Goal: Check status: Check status

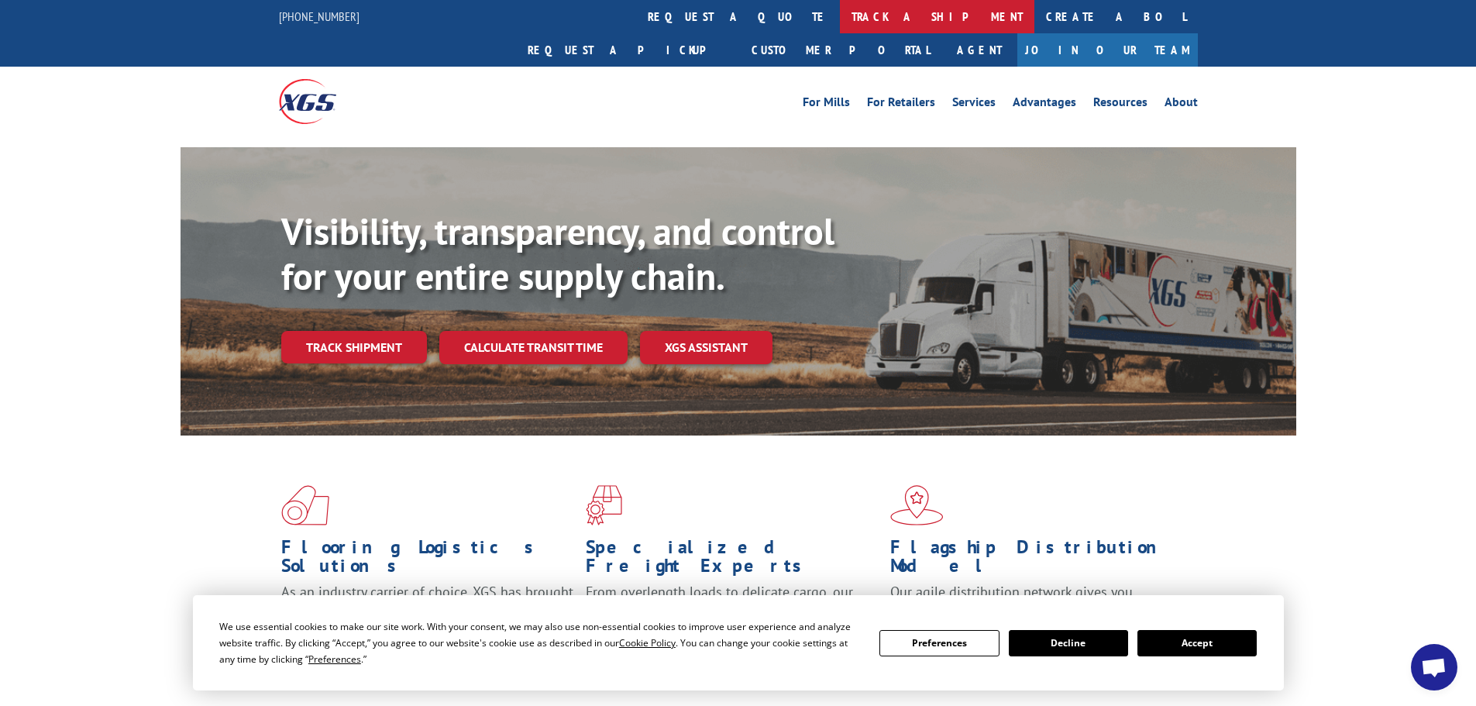
click at [840, 19] on link "track a shipment" at bounding box center [937, 16] width 194 height 33
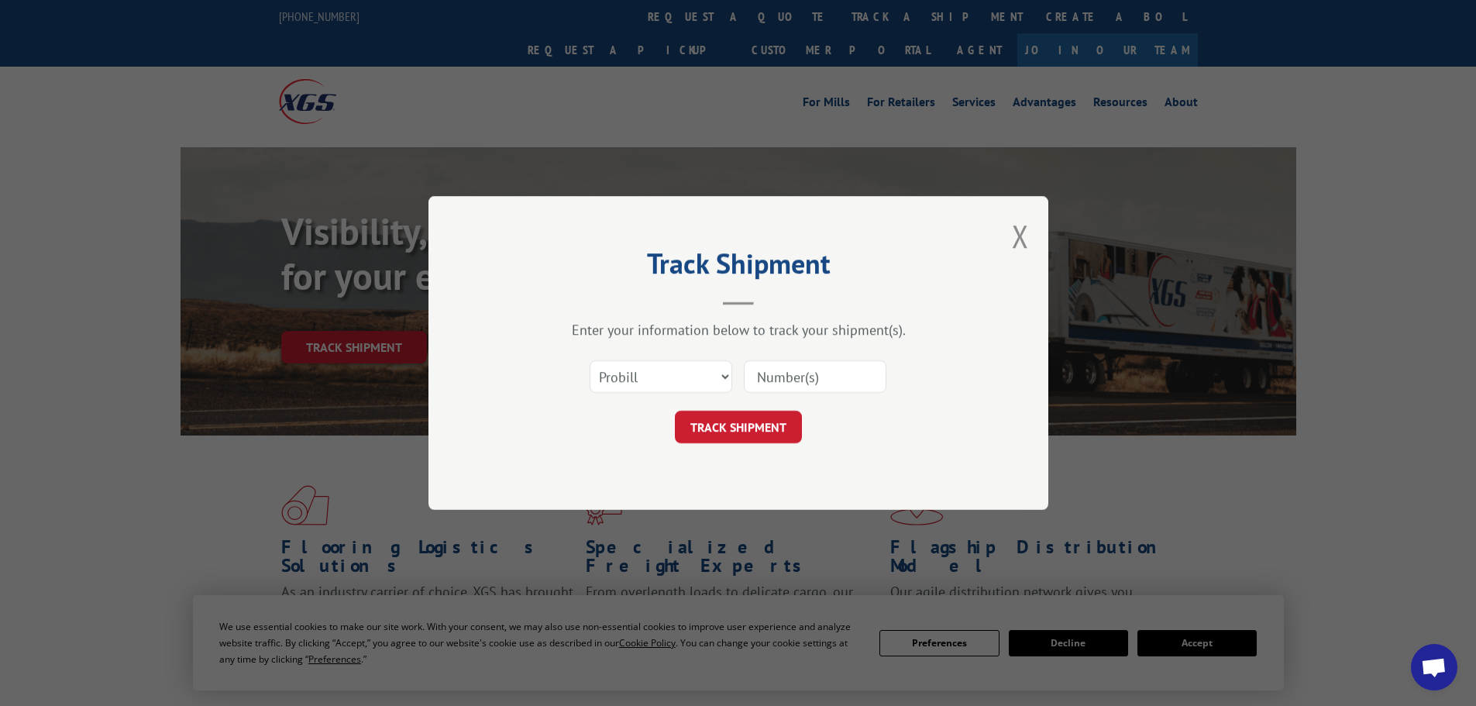
click at [819, 380] on input at bounding box center [815, 376] width 143 height 33
type input "15969752"
click at [762, 436] on button "TRACK SHIPMENT" at bounding box center [738, 427] width 127 height 33
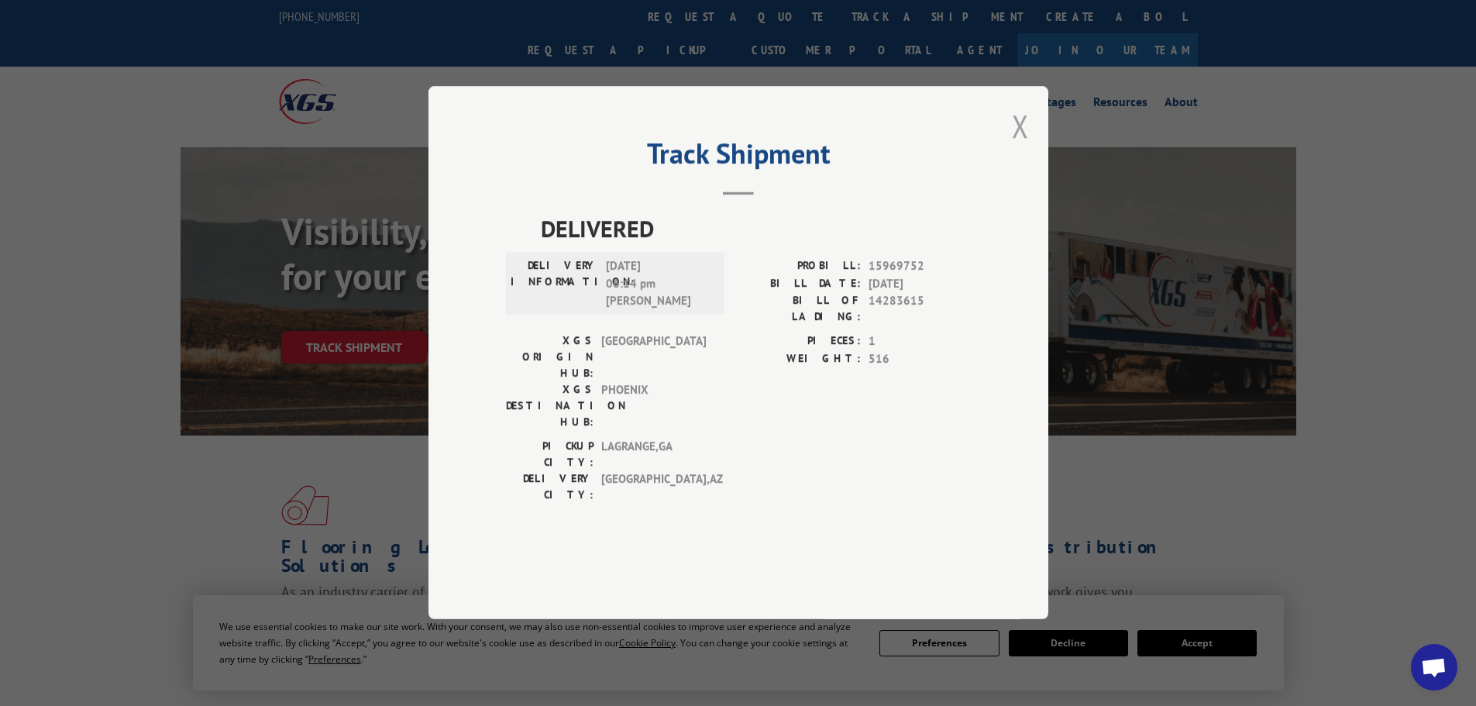
click at [1026, 146] on button "Close modal" at bounding box center [1020, 125] width 17 height 41
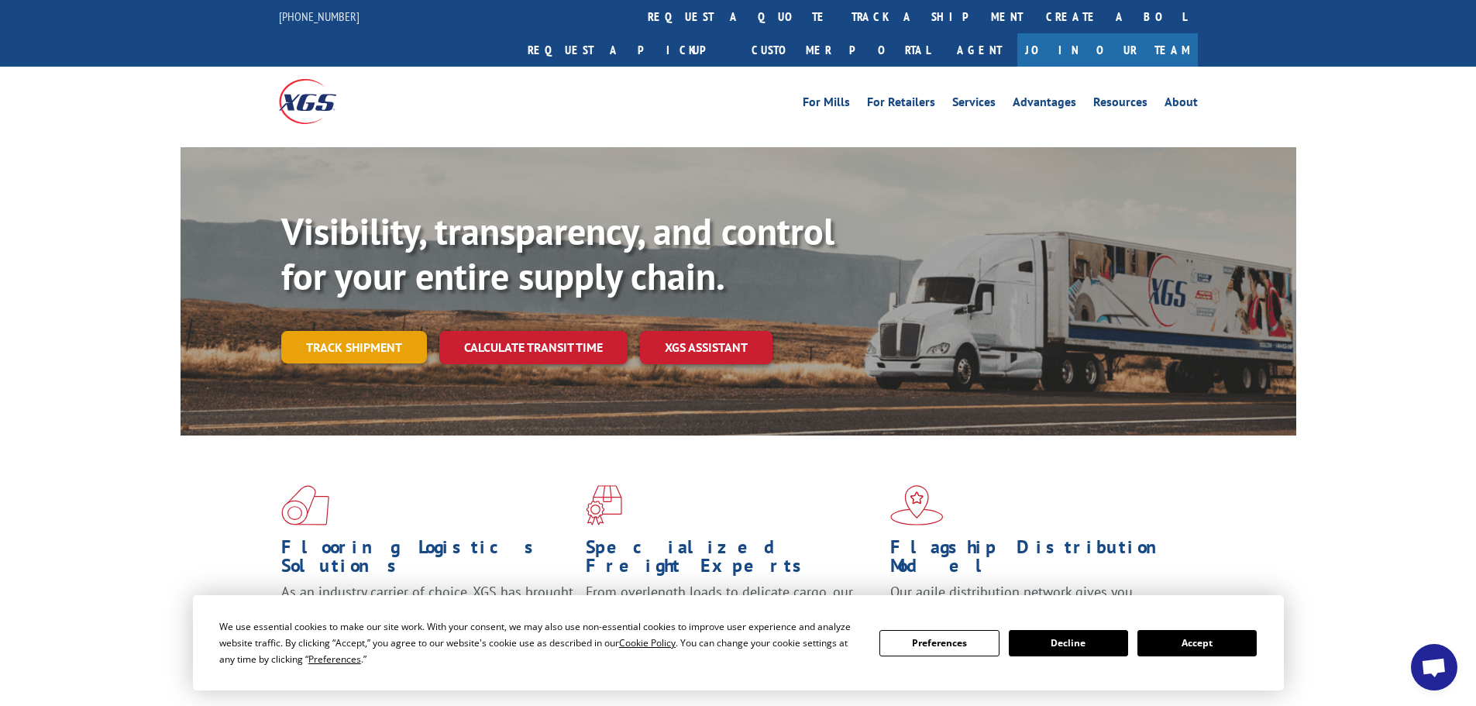
click at [333, 331] on link "Track shipment" at bounding box center [354, 347] width 146 height 33
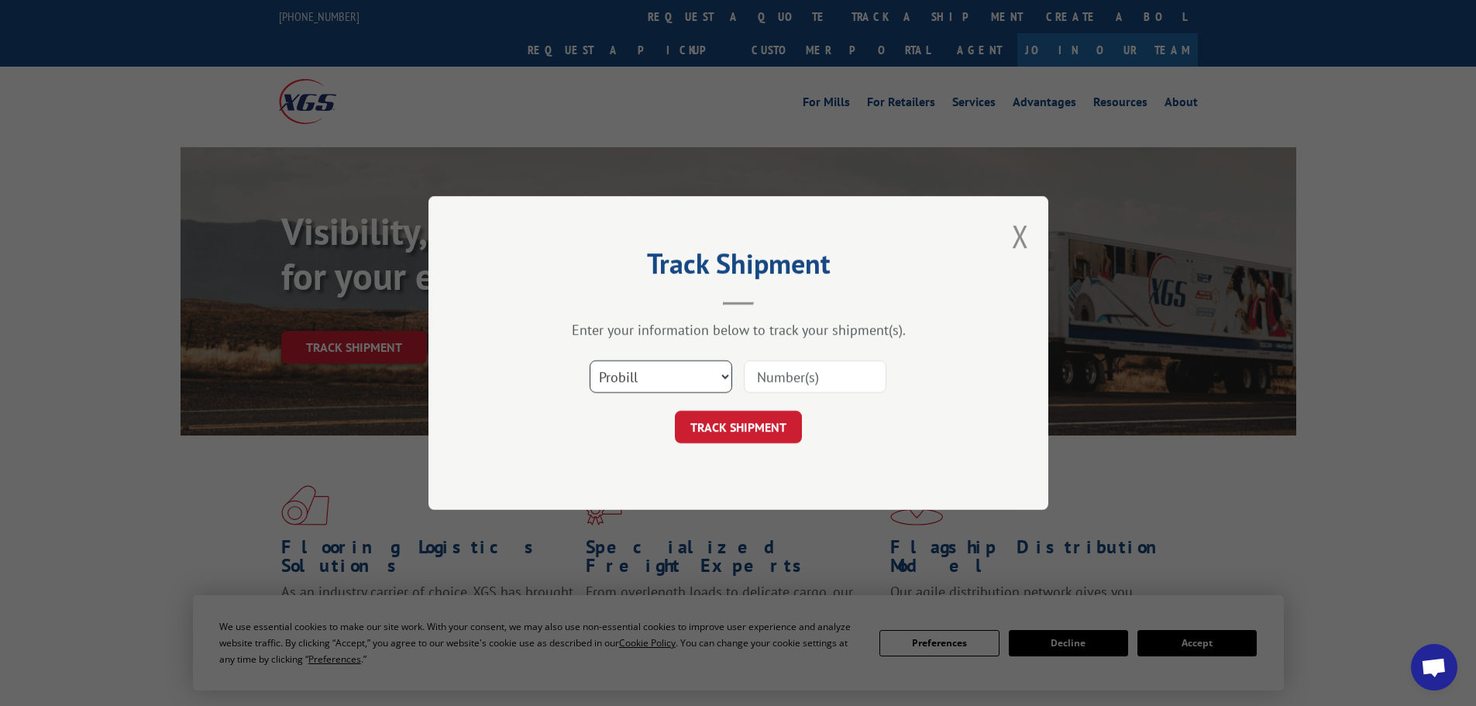
click at [721, 376] on select "Select category... Probill BOL PO" at bounding box center [661, 376] width 143 height 33
select select "bol"
click at [590, 360] on select "Select category... Probill BOL PO" at bounding box center [661, 376] width 143 height 33
click at [825, 380] on input at bounding box center [815, 376] width 143 height 33
click at [1011, 229] on div "Track Shipment Enter your information below to track your shipment(s). Select c…" at bounding box center [738, 353] width 620 height 314
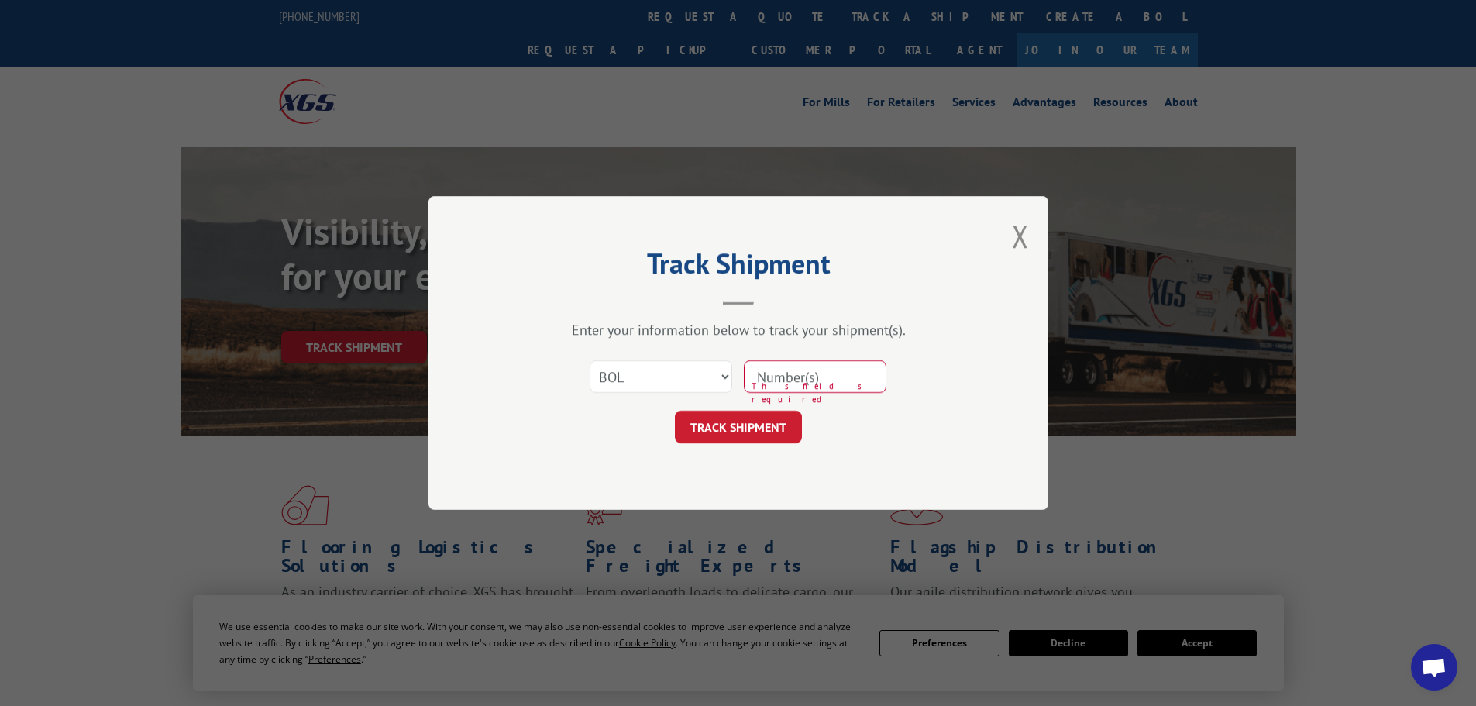
click at [986, 211] on div "Track Shipment Enter your information below to track your shipment(s). Select c…" at bounding box center [738, 353] width 620 height 314
click at [1016, 236] on button "Close modal" at bounding box center [1020, 235] width 17 height 41
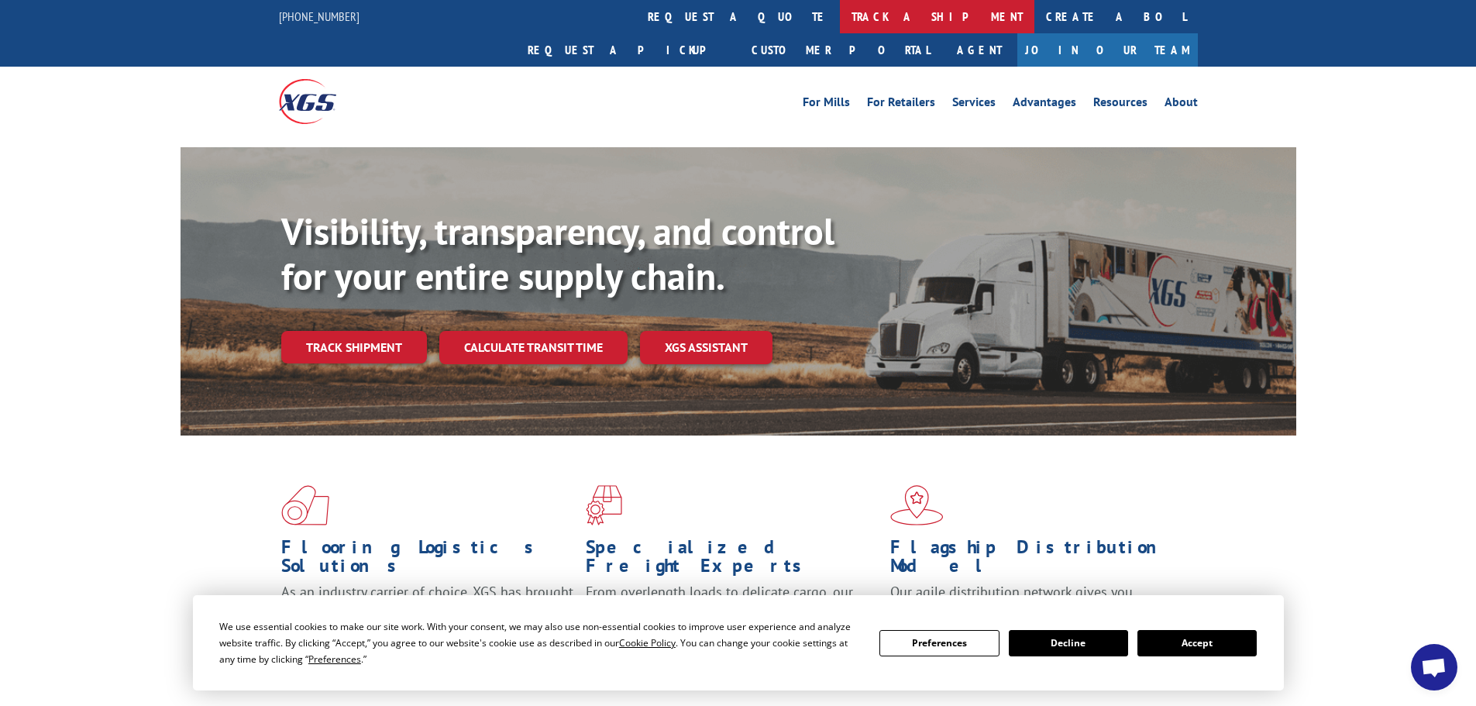
click at [840, 12] on link "track a shipment" at bounding box center [937, 16] width 194 height 33
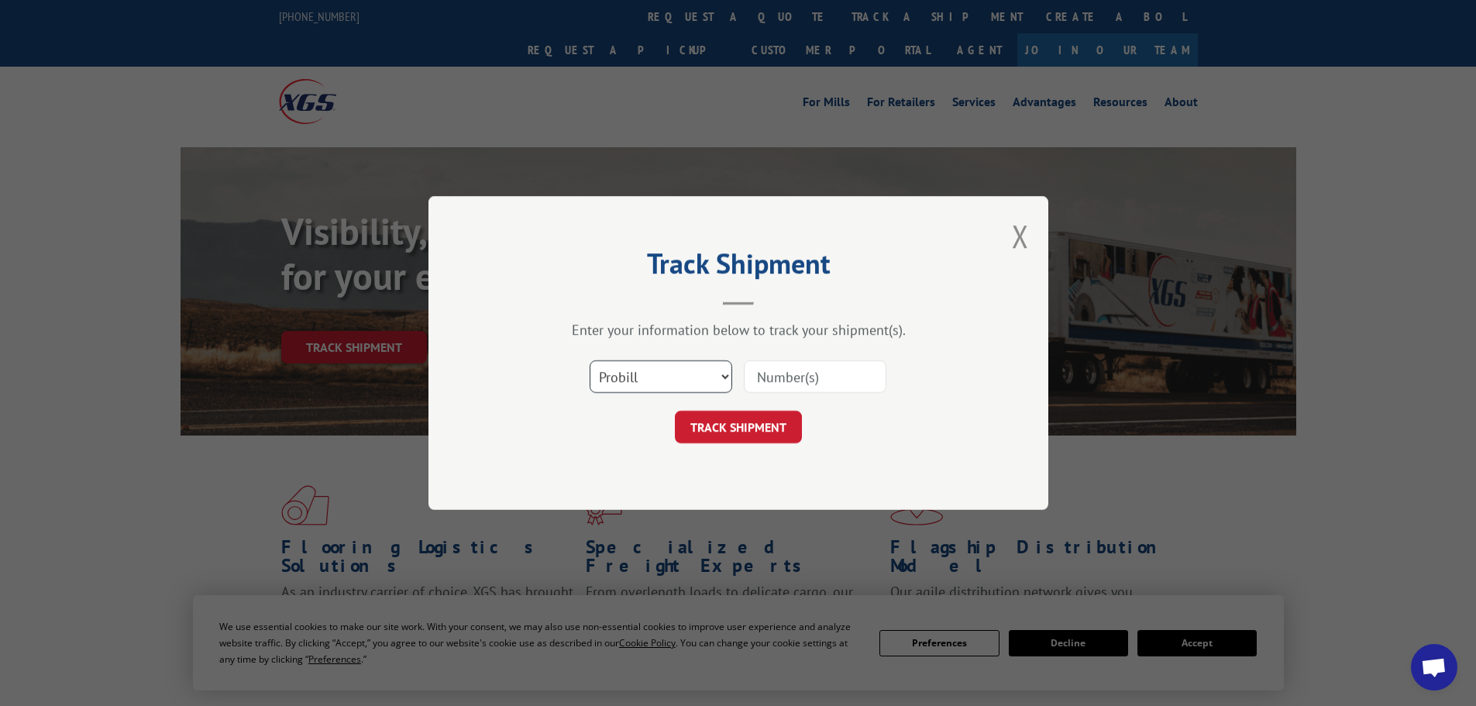
click at [726, 376] on select "Select category... Probill BOL PO" at bounding box center [661, 376] width 143 height 33
select select "bol"
click at [590, 360] on select "Select category... Probill BOL PO" at bounding box center [661, 376] width 143 height 33
click at [854, 384] on input at bounding box center [815, 376] width 143 height 33
click at [854, 383] on input at bounding box center [815, 376] width 143 height 33
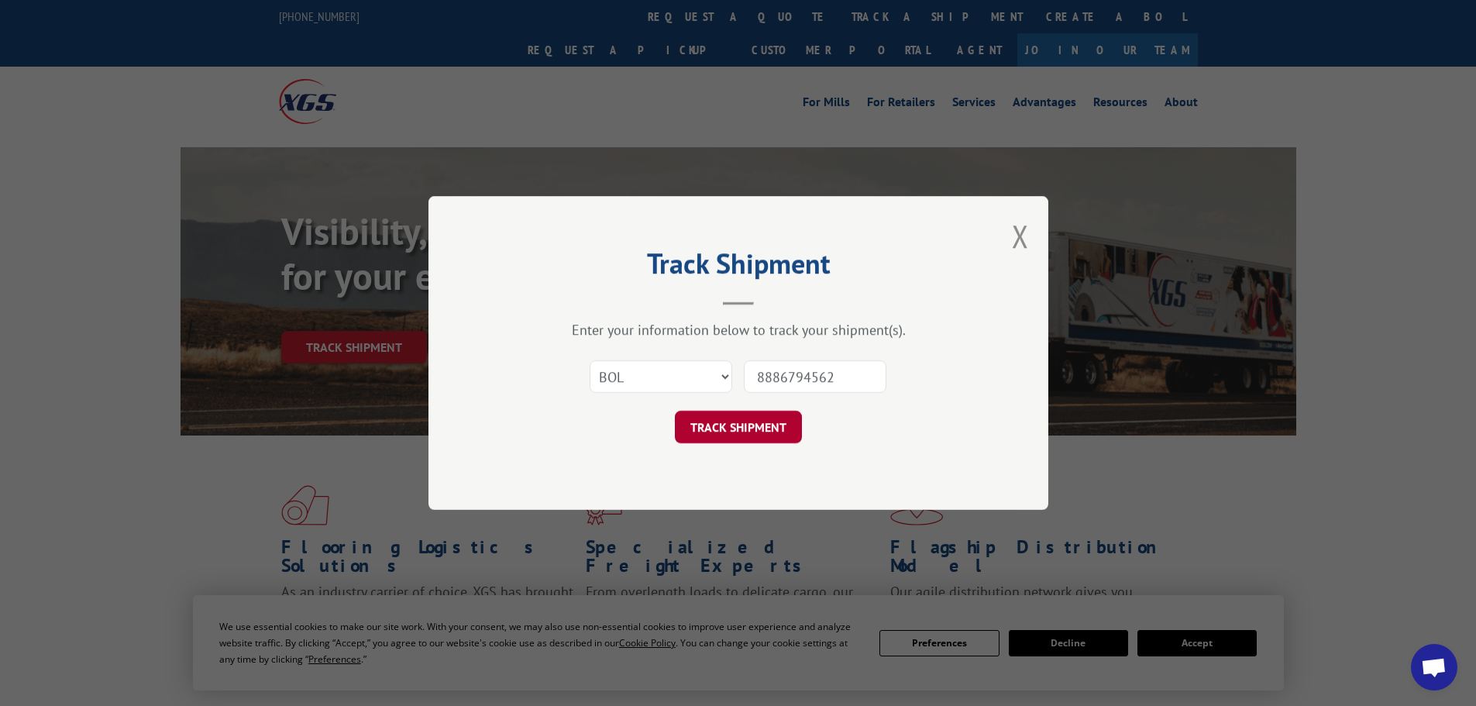
type input "8886794562"
click at [779, 421] on button "TRACK SHIPMENT" at bounding box center [738, 427] width 127 height 33
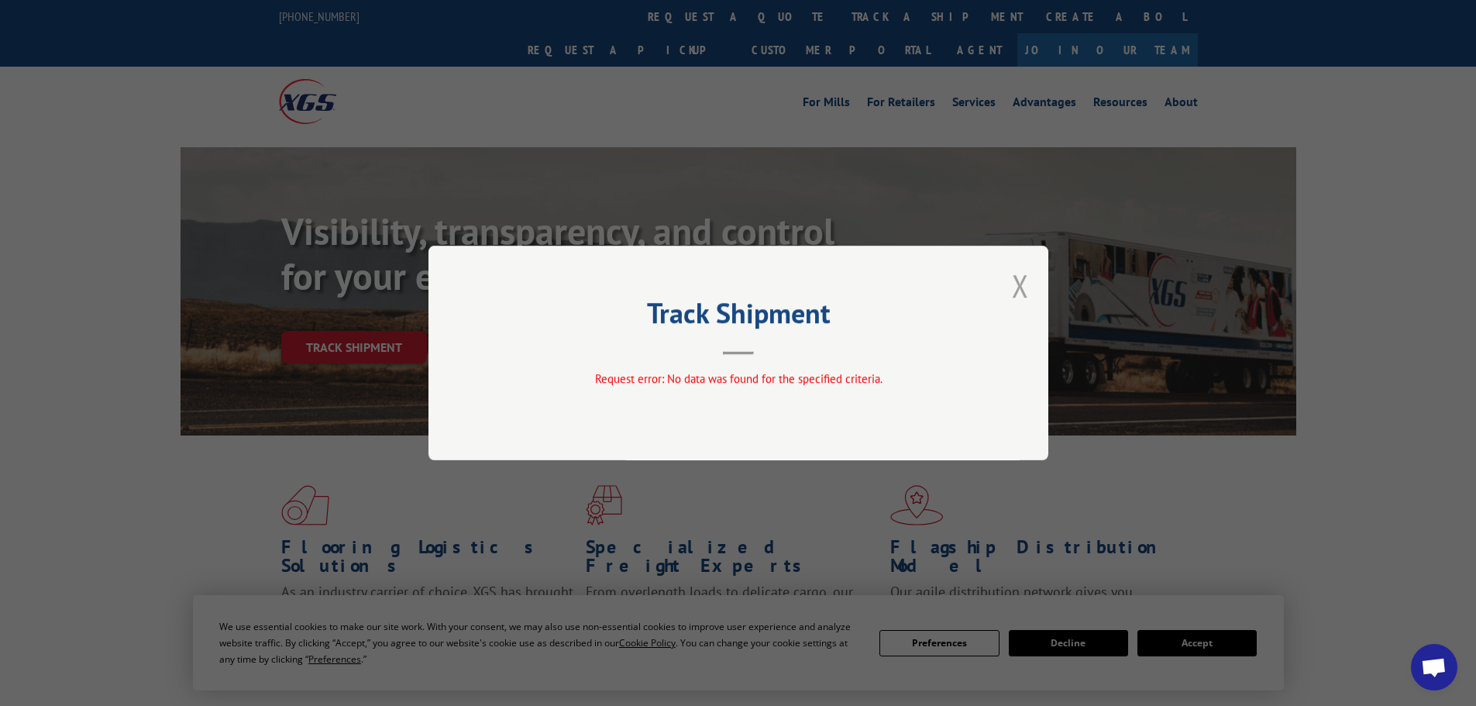
click at [1023, 286] on button "Close modal" at bounding box center [1020, 285] width 17 height 41
